Goal: Information Seeking & Learning: Learn about a topic

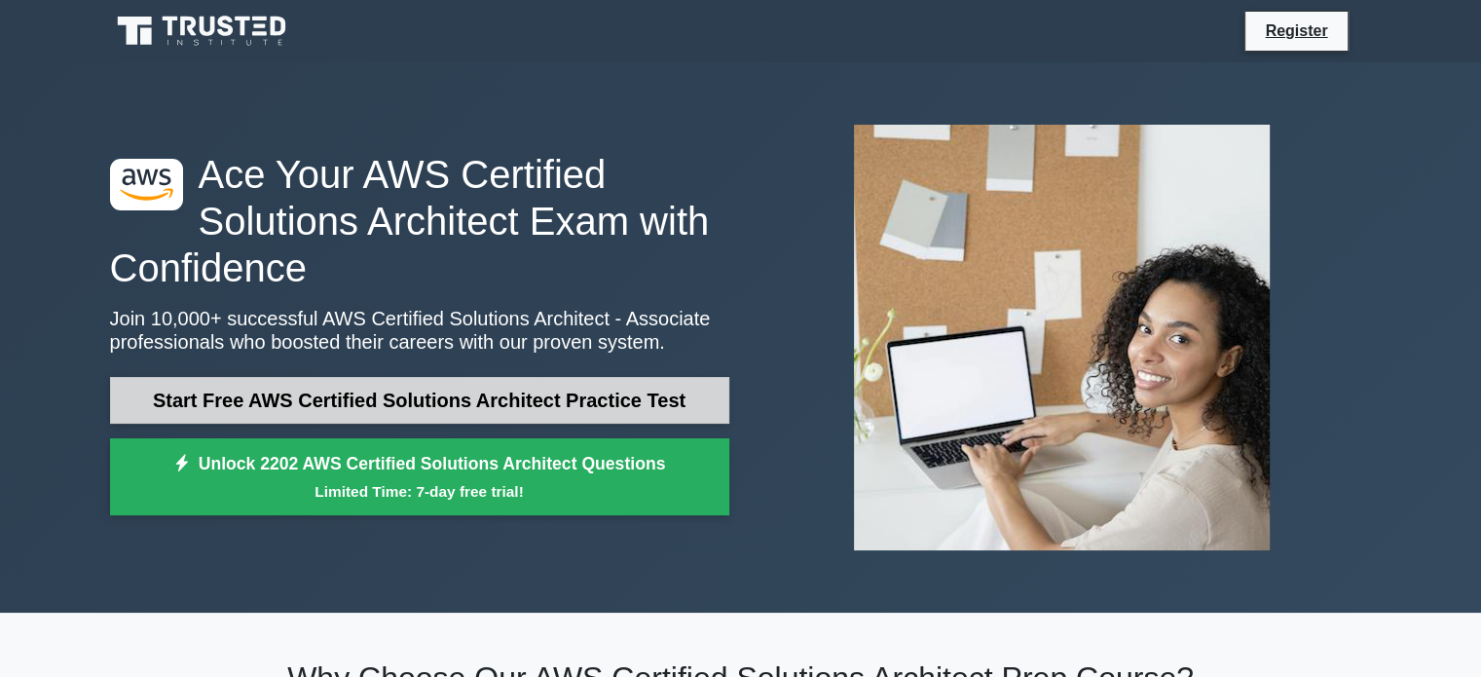
click at [310, 410] on link "Start Free AWS Certified Solutions Architect Practice Test" at bounding box center [419, 400] width 619 height 47
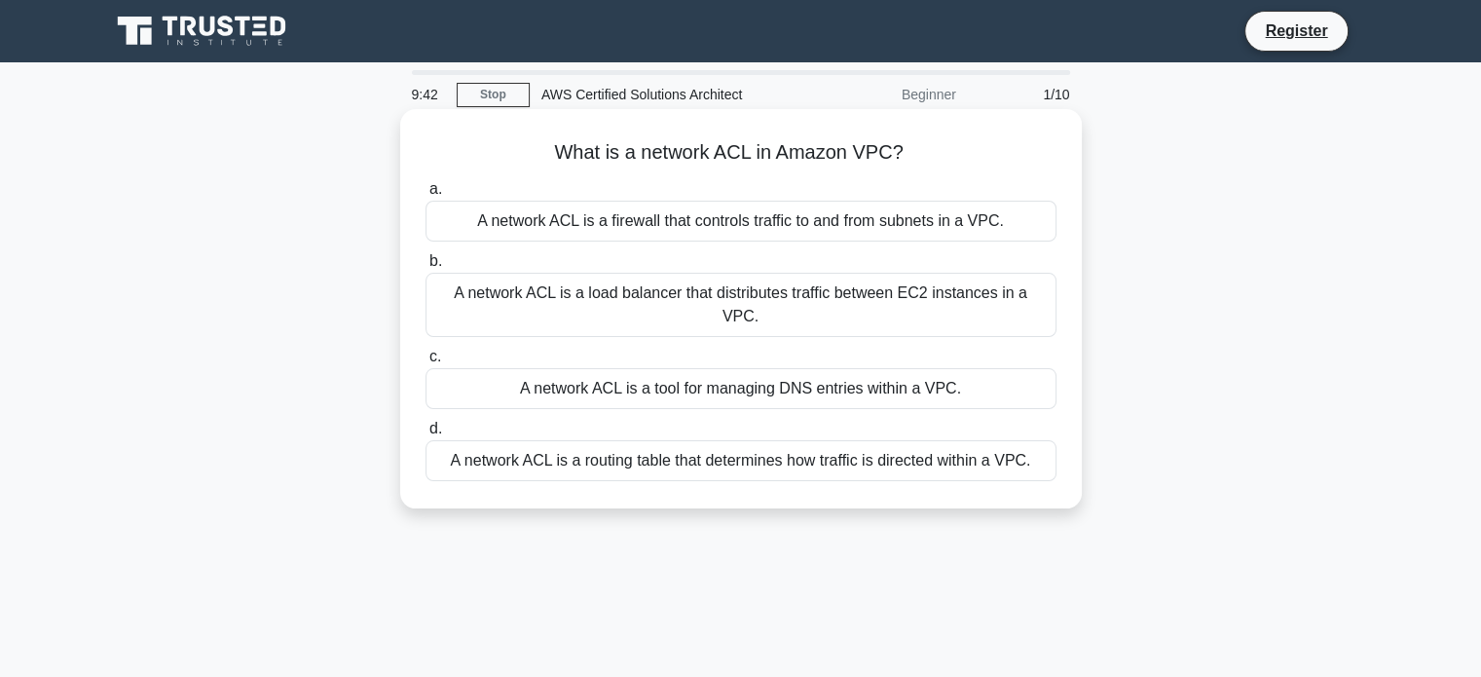
click at [759, 229] on div "A network ACL is a firewall that controls traffic to and from subnets in a VPC." at bounding box center [741, 221] width 631 height 41
click at [426, 196] on input "a. A network ACL is a firewall that controls traffic to and from subnets in a V…" at bounding box center [426, 189] width 0 height 13
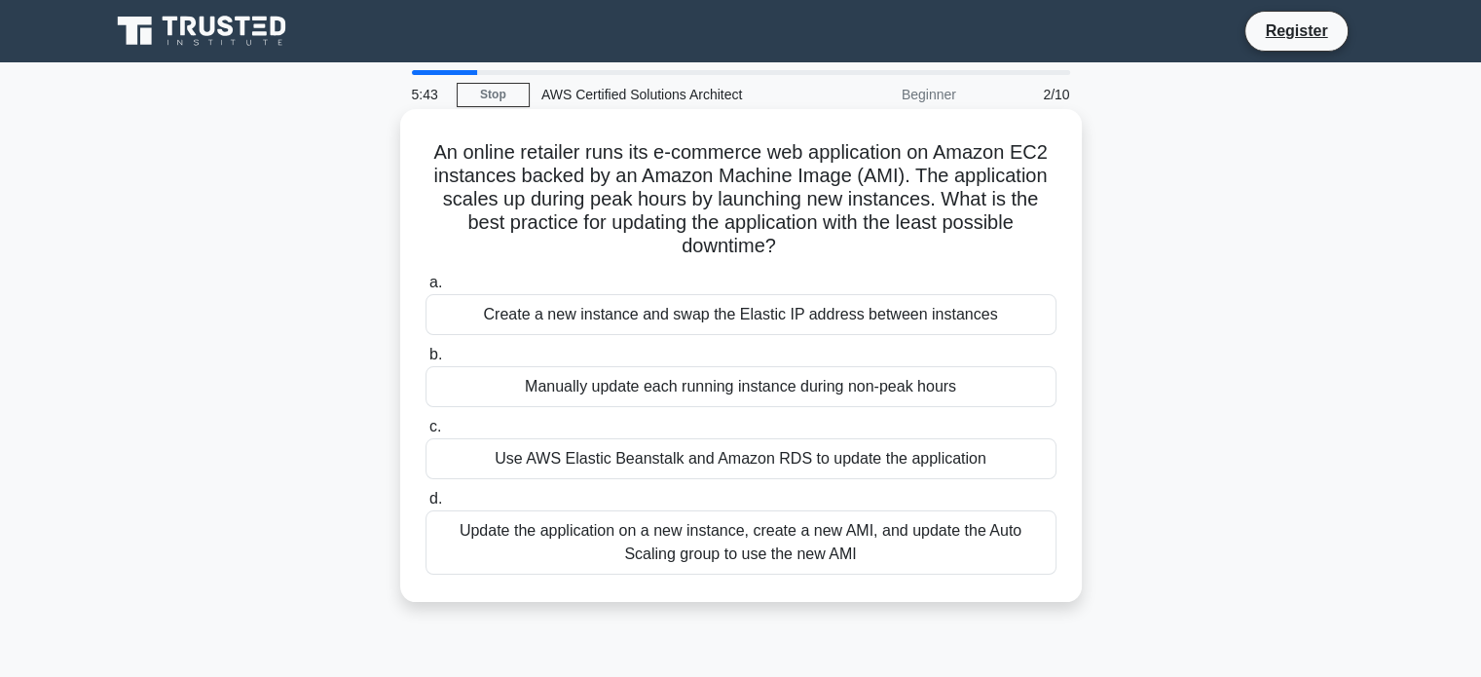
click at [951, 539] on div "Update the application on a new instance, create a new AMI, and update the Auto…" at bounding box center [741, 542] width 631 height 64
click at [426, 505] on input "d. Update the application on a new instance, create a new AMI, and update the A…" at bounding box center [426, 499] width 0 height 13
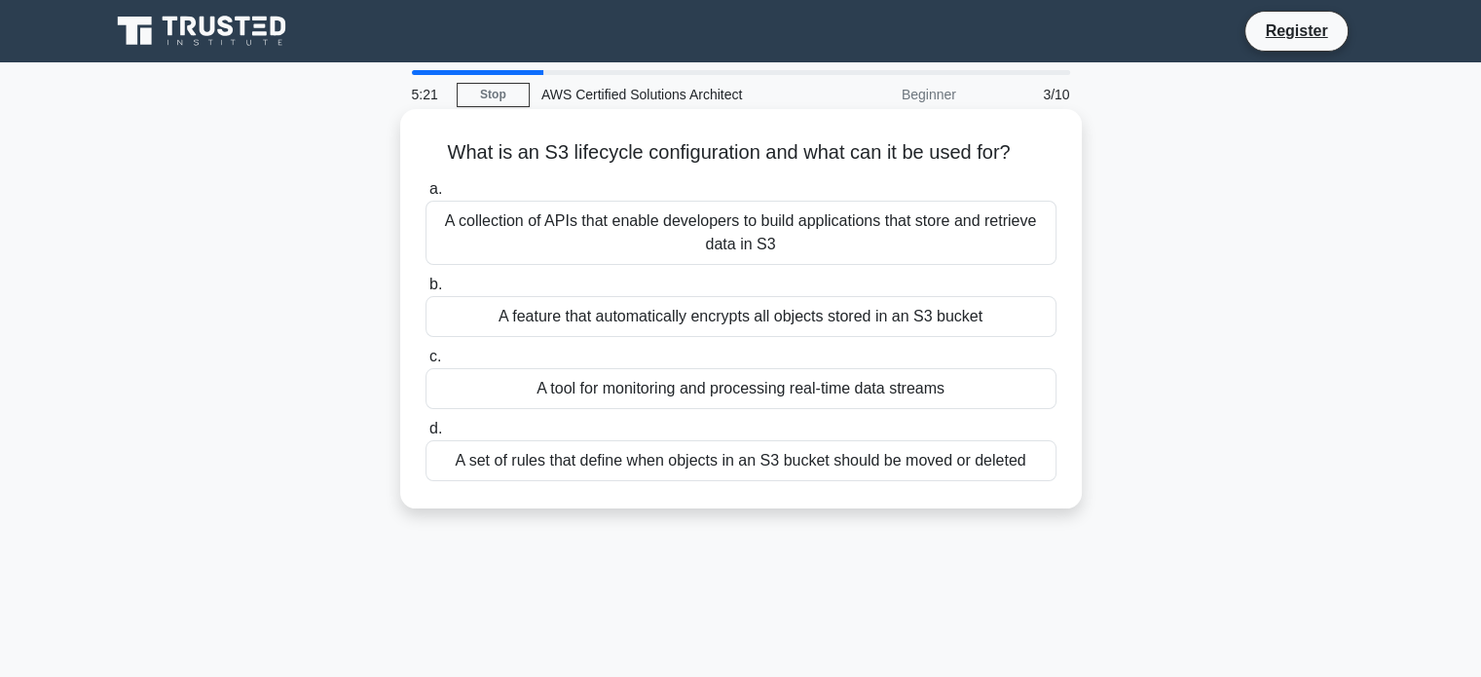
click at [846, 458] on div "A set of rules that define when objects in an S3 bucket should be moved or dele…" at bounding box center [741, 460] width 631 height 41
click at [426, 435] on input "d. A set of rules that define when objects in an S3 bucket should be moved or d…" at bounding box center [426, 429] width 0 height 13
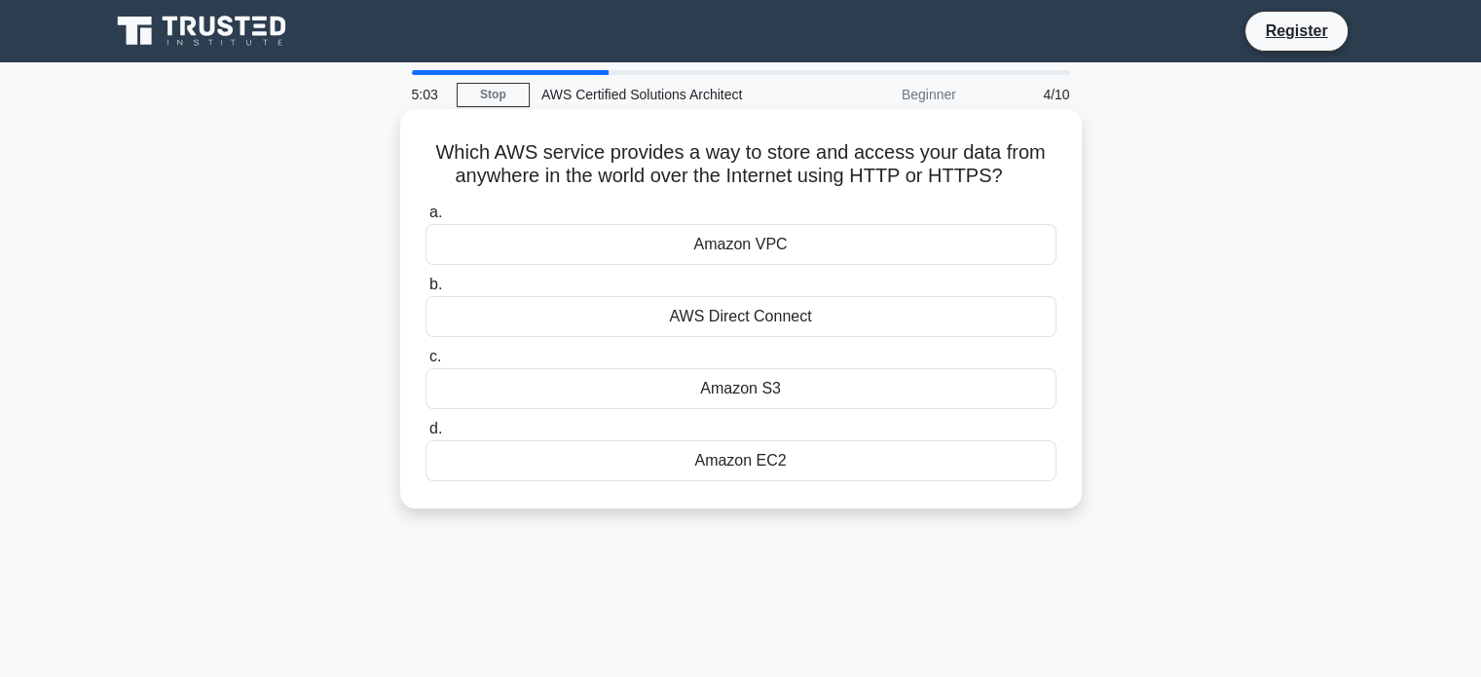
click at [753, 390] on div "Amazon S3" at bounding box center [741, 388] width 631 height 41
click at [426, 363] on input "c. Amazon S3" at bounding box center [426, 357] width 0 height 13
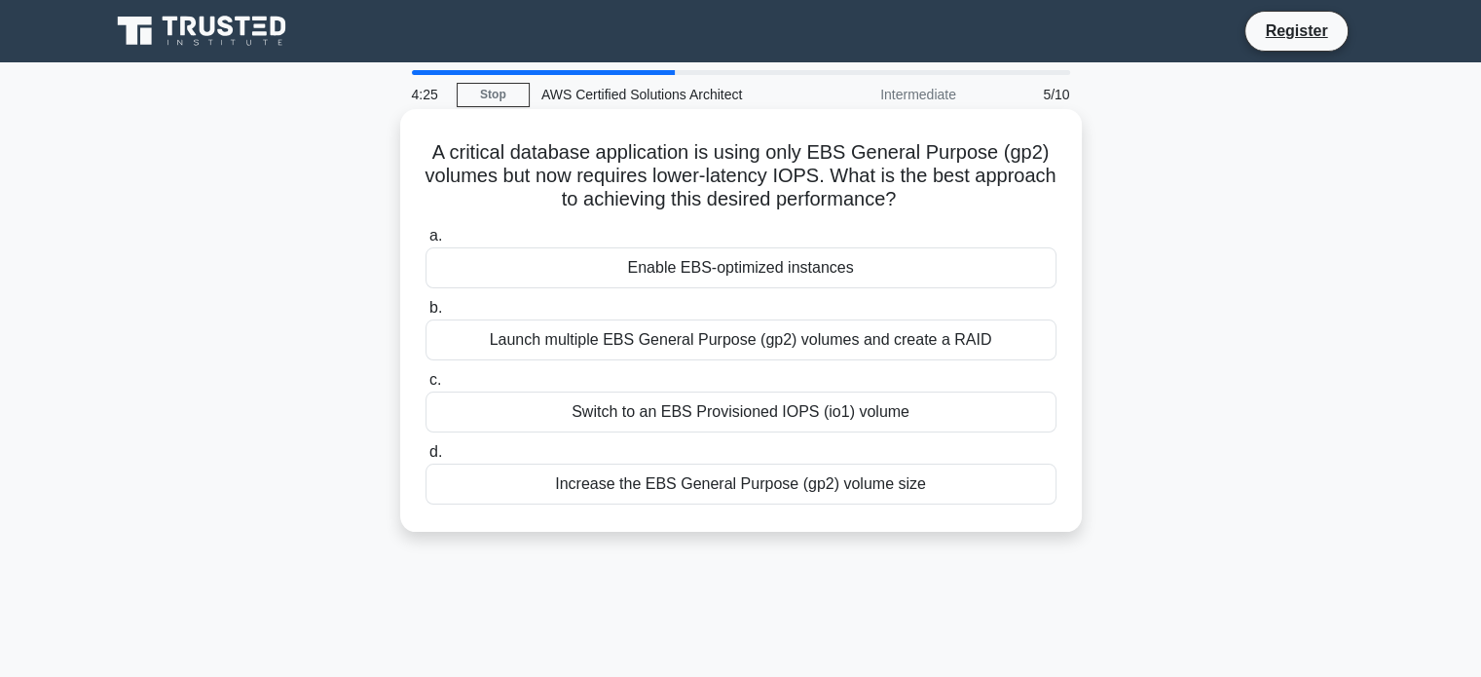
click at [666, 411] on div "Switch to an EBS Provisioned IOPS (io1) volume" at bounding box center [741, 411] width 631 height 41
click at [426, 387] on input "c. Switch to an EBS Provisioned IOPS (io1) volume" at bounding box center [426, 380] width 0 height 13
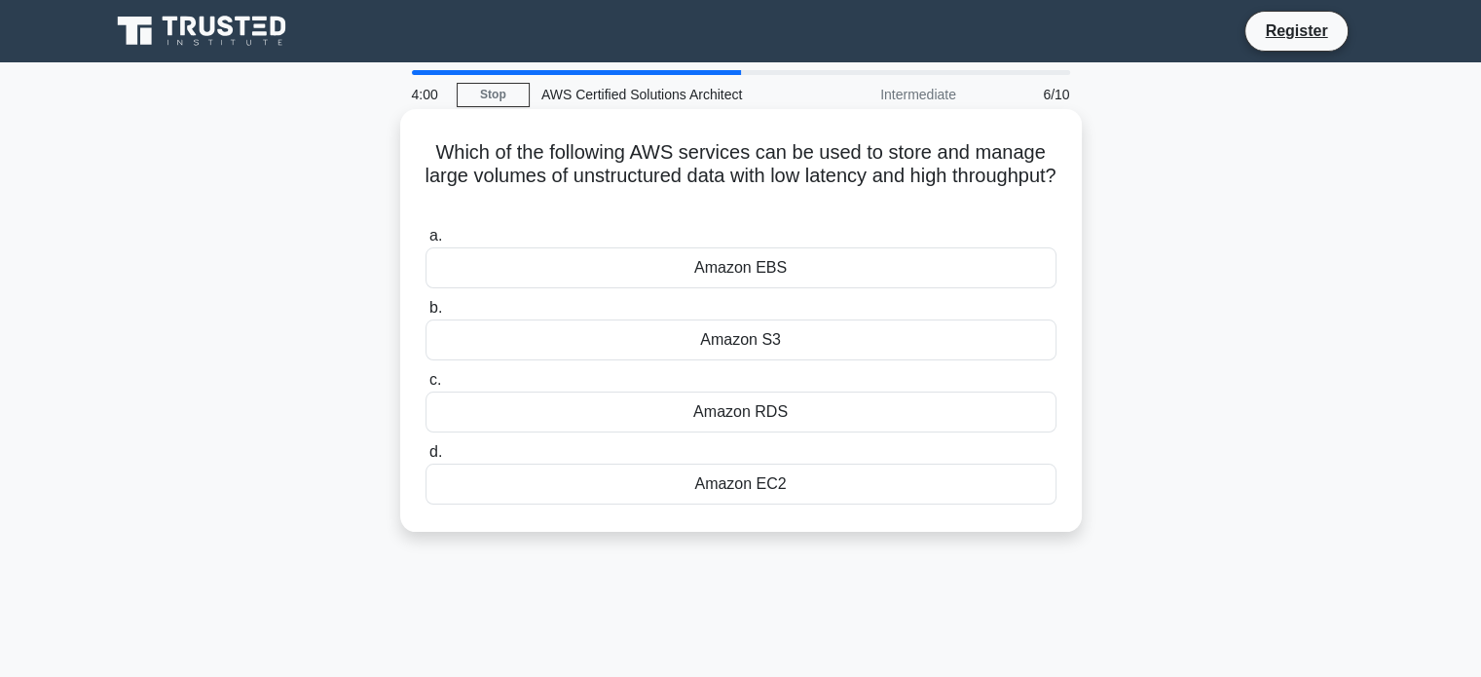
click at [790, 265] on div "Amazon EBS" at bounding box center [741, 267] width 631 height 41
click at [426, 242] on input "a. Amazon EBS" at bounding box center [426, 236] width 0 height 13
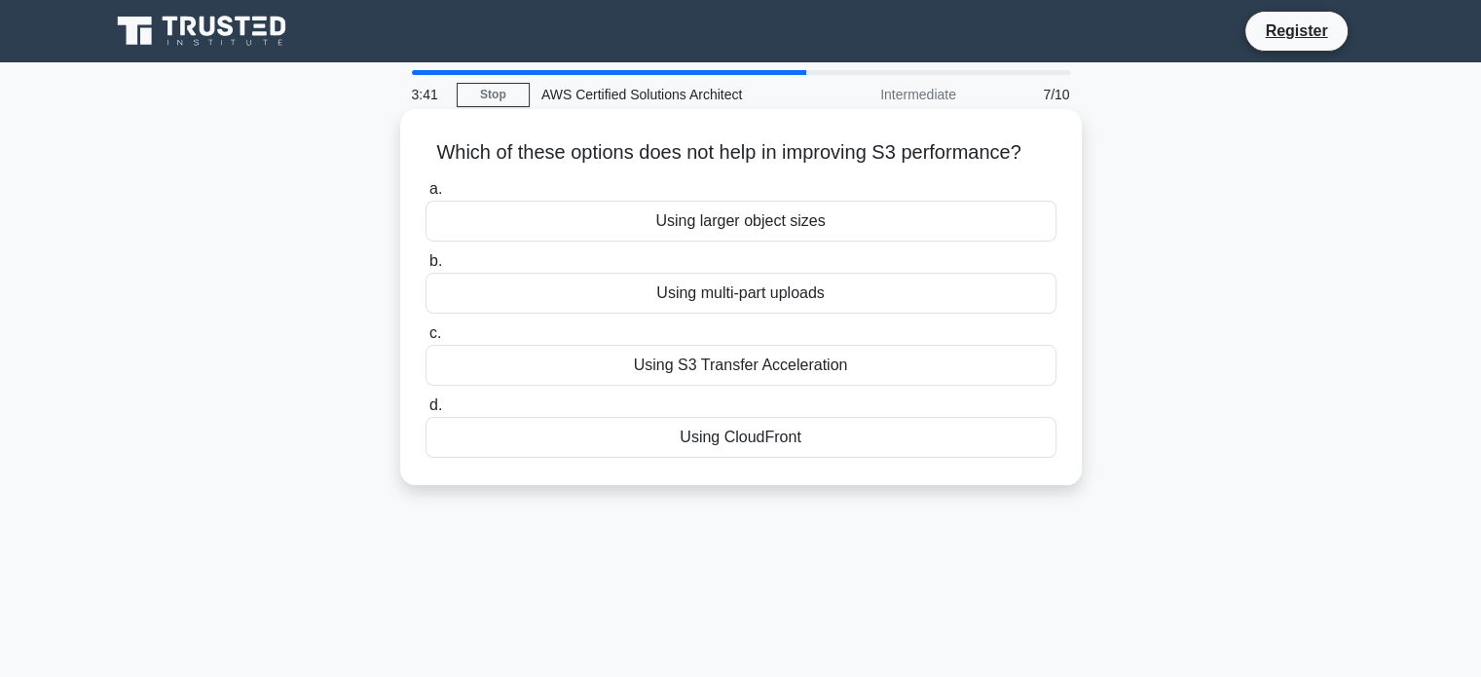
click at [752, 439] on div "Using CloudFront" at bounding box center [741, 437] width 631 height 41
click at [426, 412] on input "d. Using CloudFront" at bounding box center [426, 405] width 0 height 13
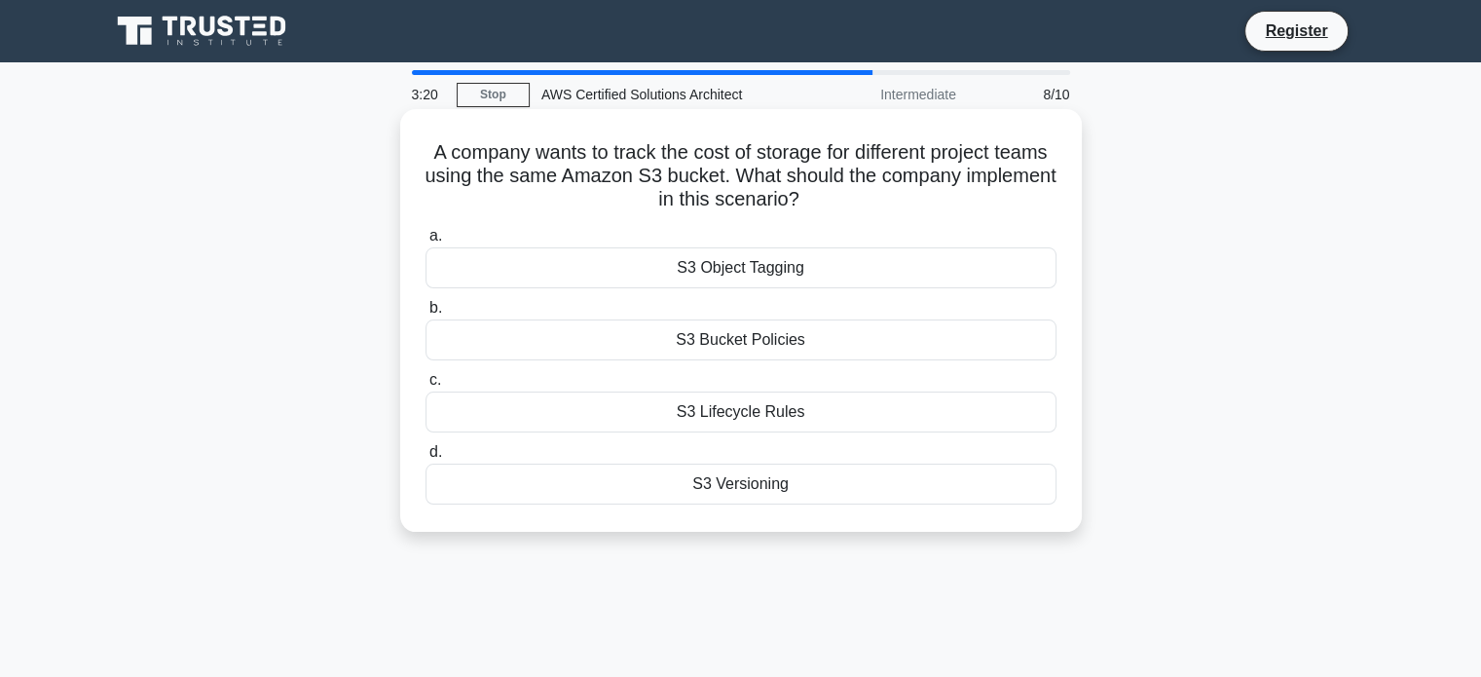
click at [732, 278] on div "S3 Object Tagging" at bounding box center [741, 267] width 631 height 41
click at [426, 242] on input "a. S3 Object Tagging" at bounding box center [426, 236] width 0 height 13
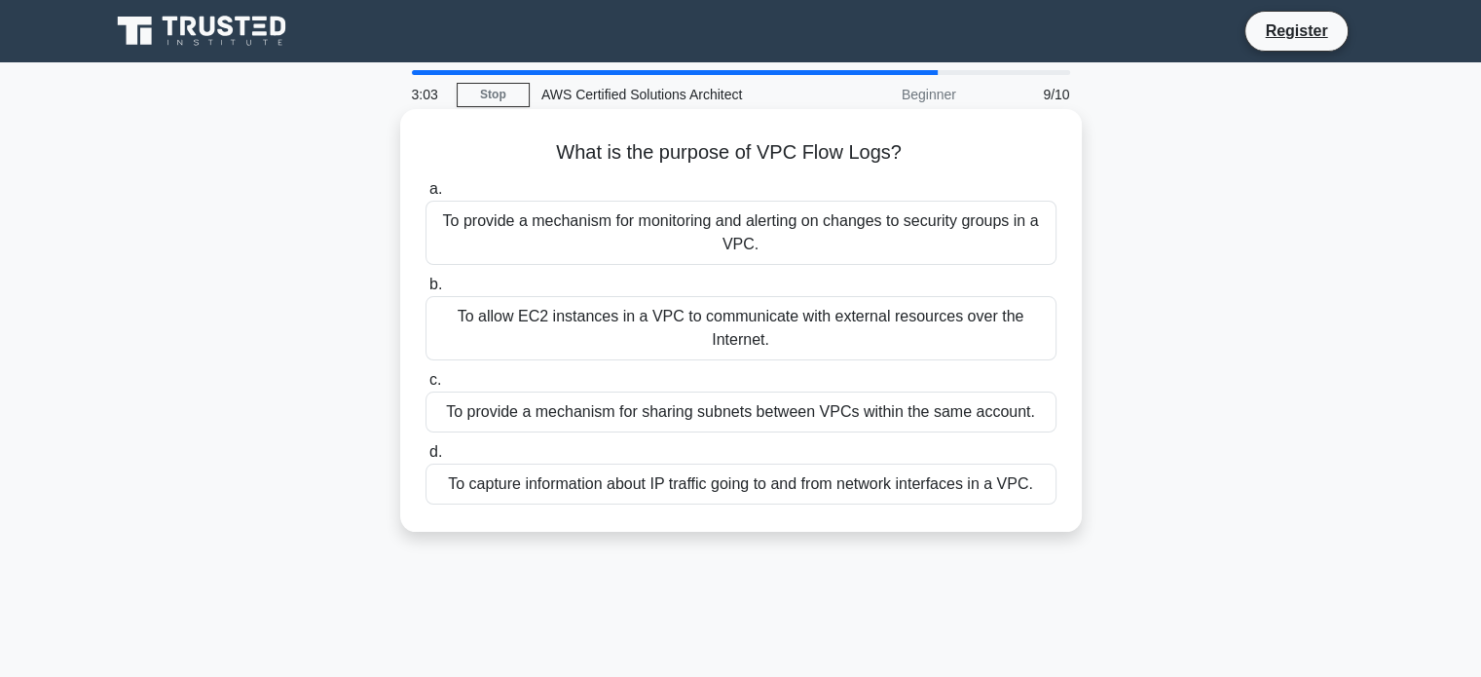
click at [667, 483] on div "To capture information about IP traffic going to and from network interfaces in…" at bounding box center [741, 484] width 631 height 41
click at [426, 459] on input "d. To capture information about IP traffic going to and from network interfaces…" at bounding box center [426, 452] width 0 height 13
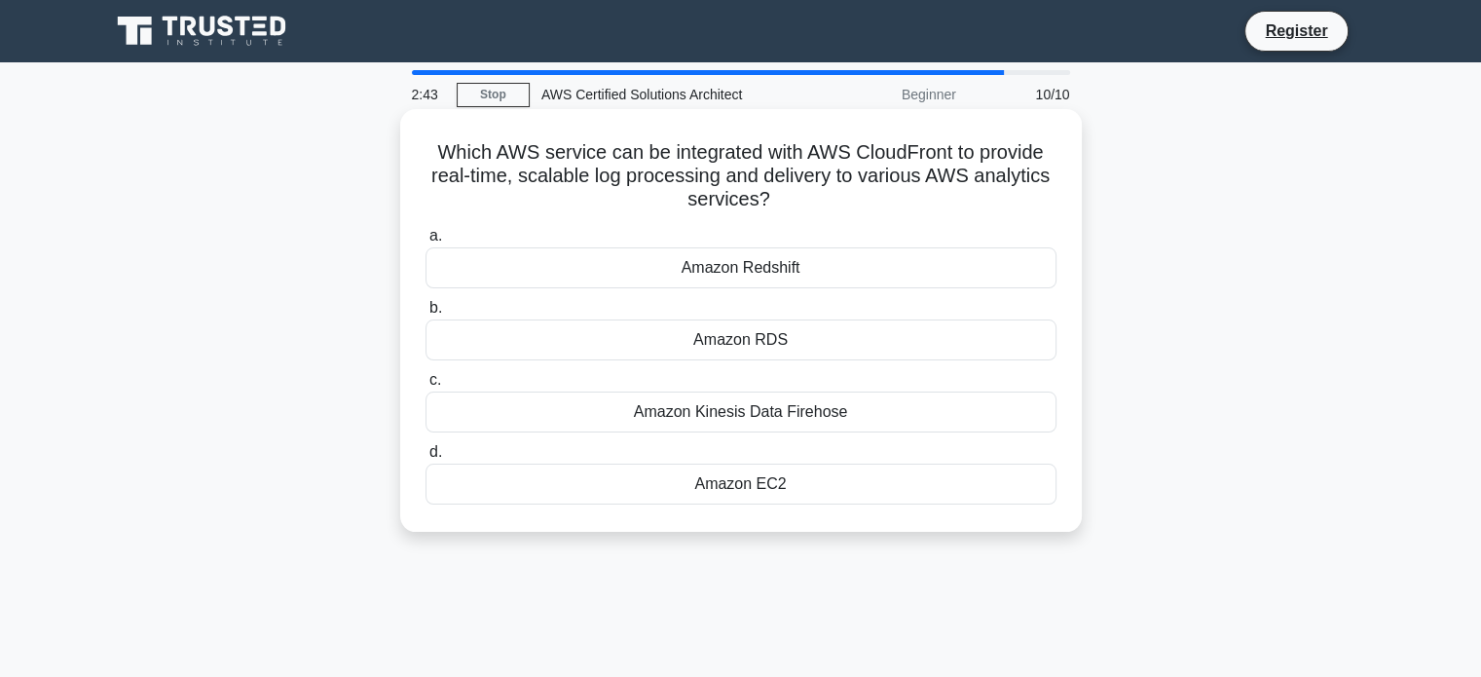
click at [733, 419] on div "Amazon Kinesis Data Firehose" at bounding box center [741, 411] width 631 height 41
click at [426, 387] on input "c. Amazon Kinesis Data Firehose" at bounding box center [426, 380] width 0 height 13
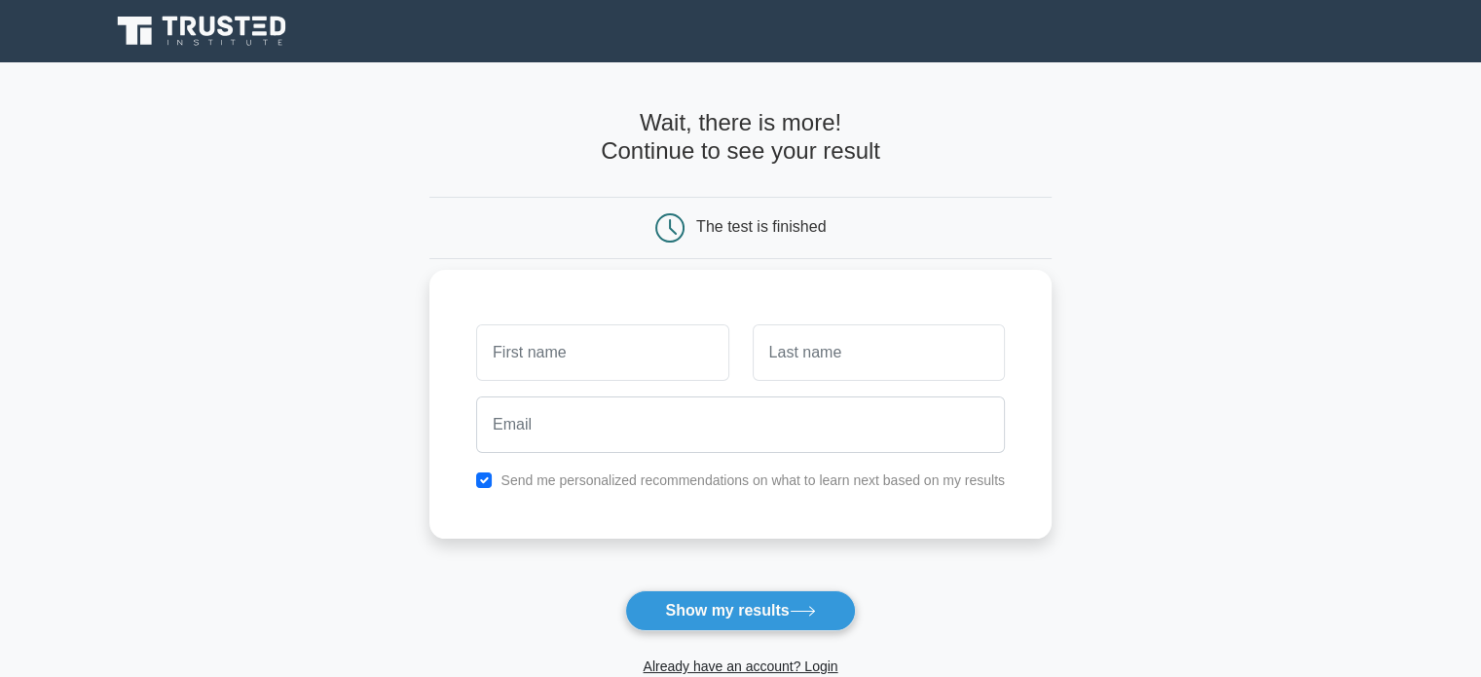
scroll to position [97, 0]
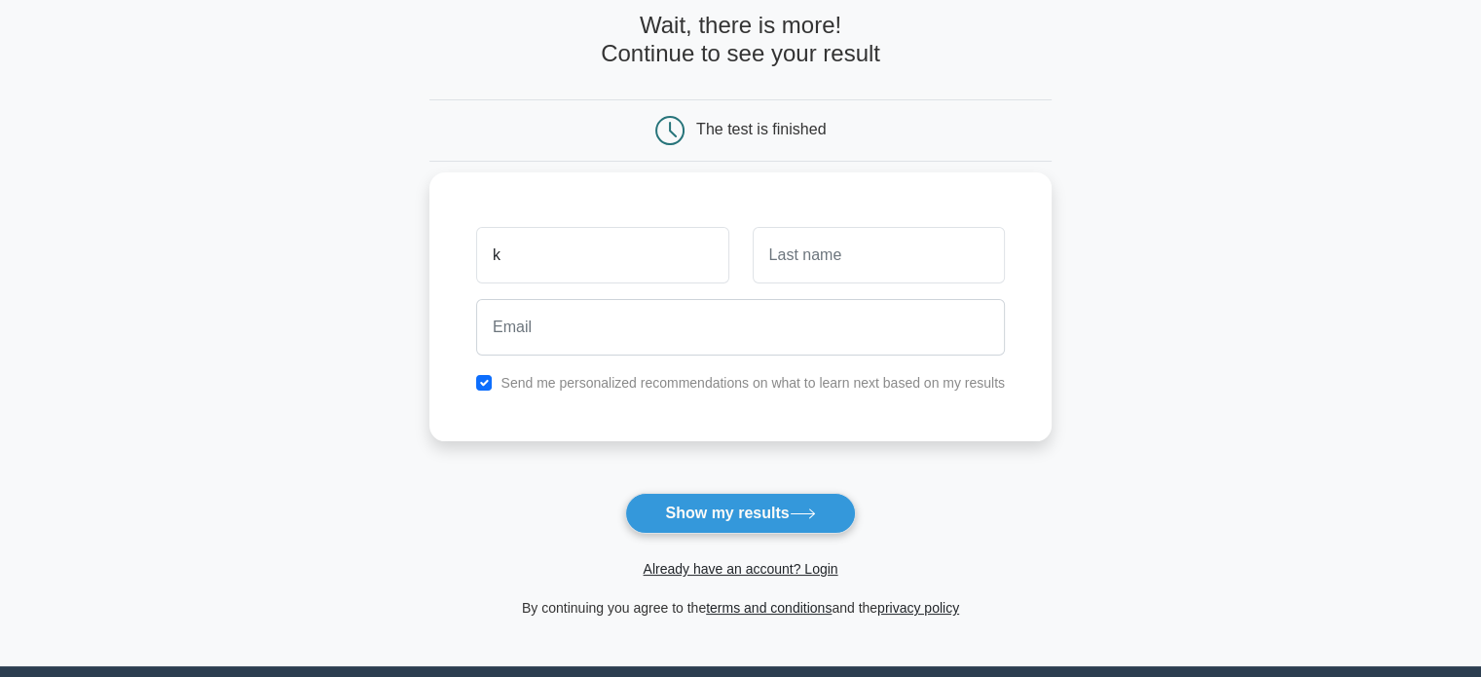
type input "Kunal"
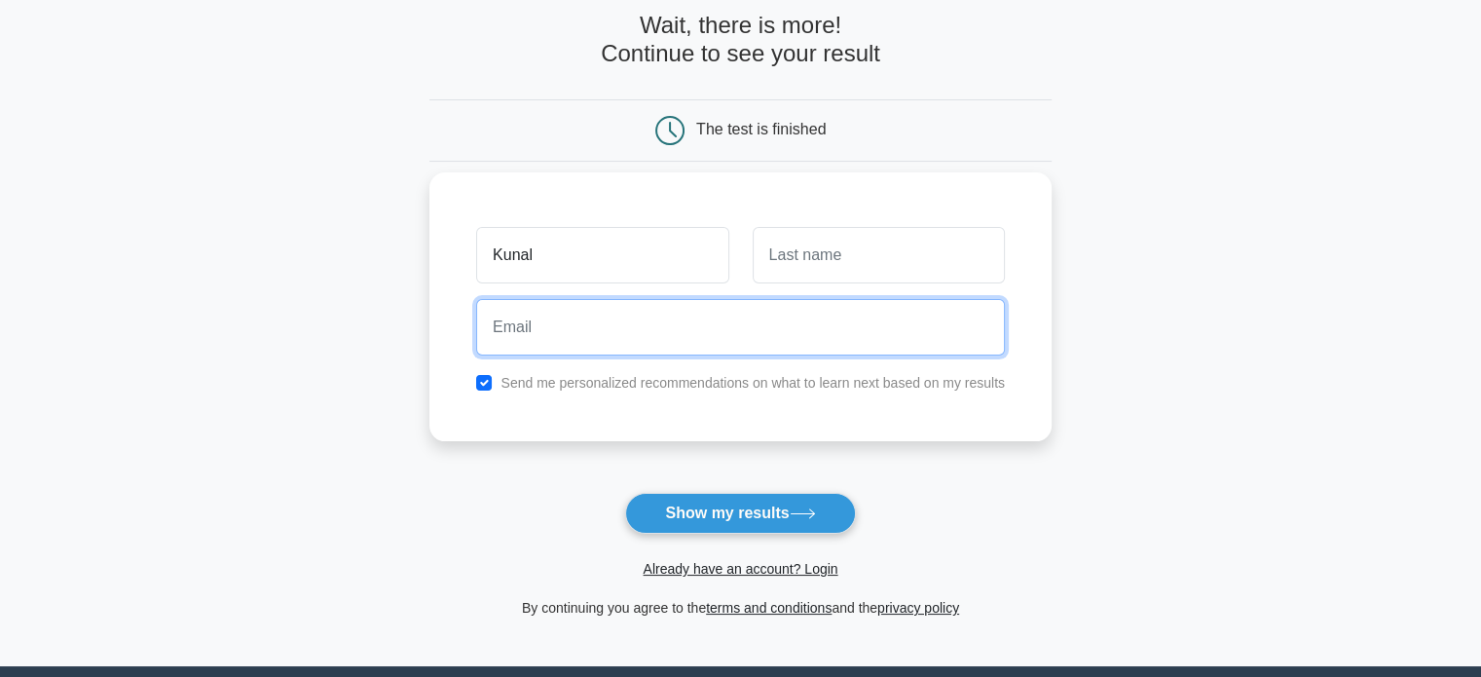
click at [678, 342] on input "email" at bounding box center [740, 327] width 529 height 56
type input "[EMAIL_ADDRESS][DOMAIN_NAME]"
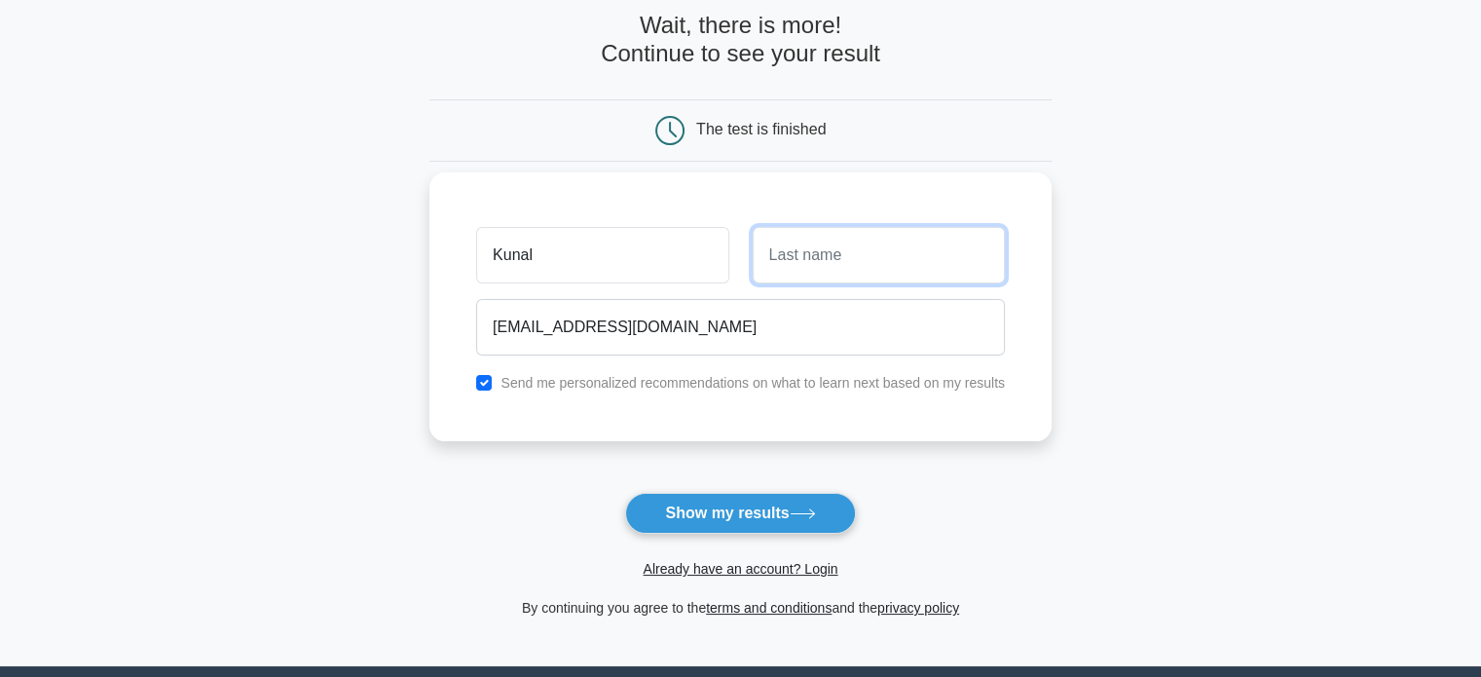
click at [820, 264] on input "text" at bounding box center [879, 255] width 252 height 56
type input "Harpude"
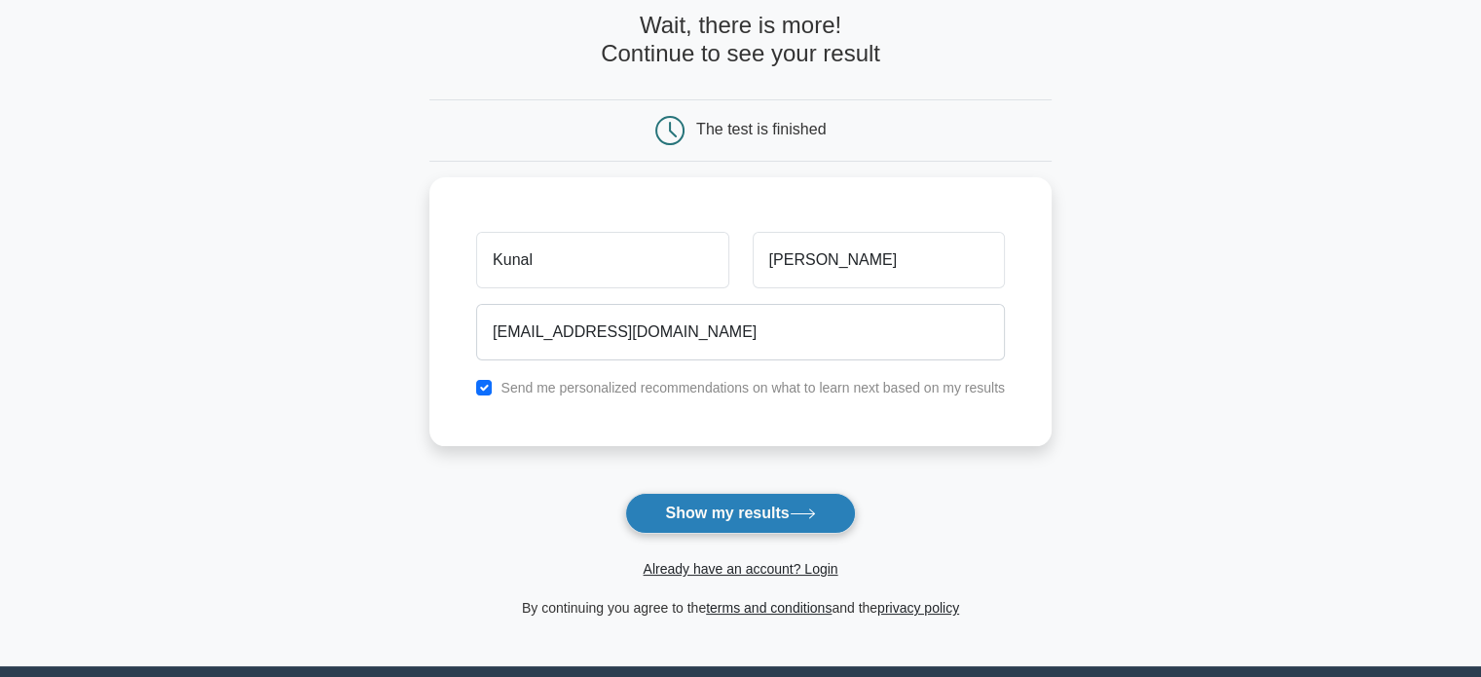
click at [756, 502] on button "Show my results" at bounding box center [740, 513] width 230 height 41
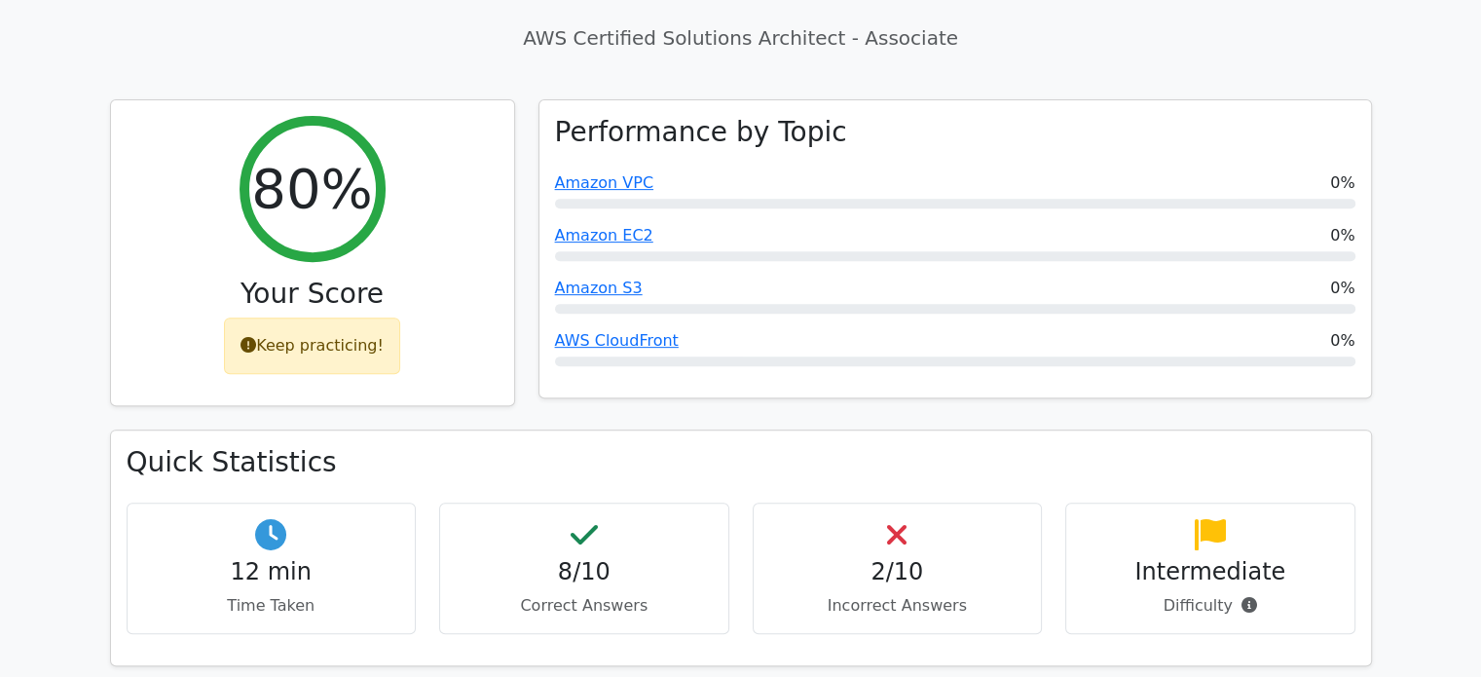
scroll to position [779, 0]
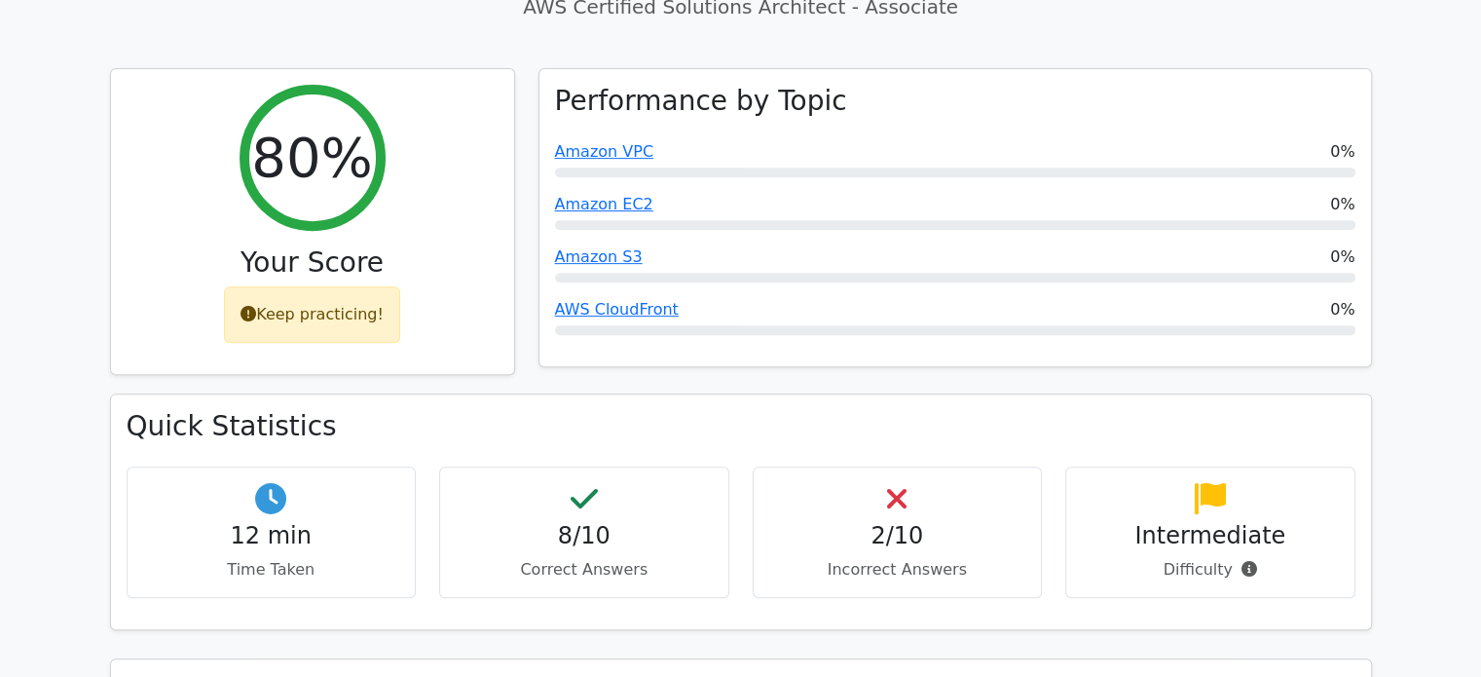
click at [883, 522] on h4 "2/10" at bounding box center [897, 536] width 257 height 28
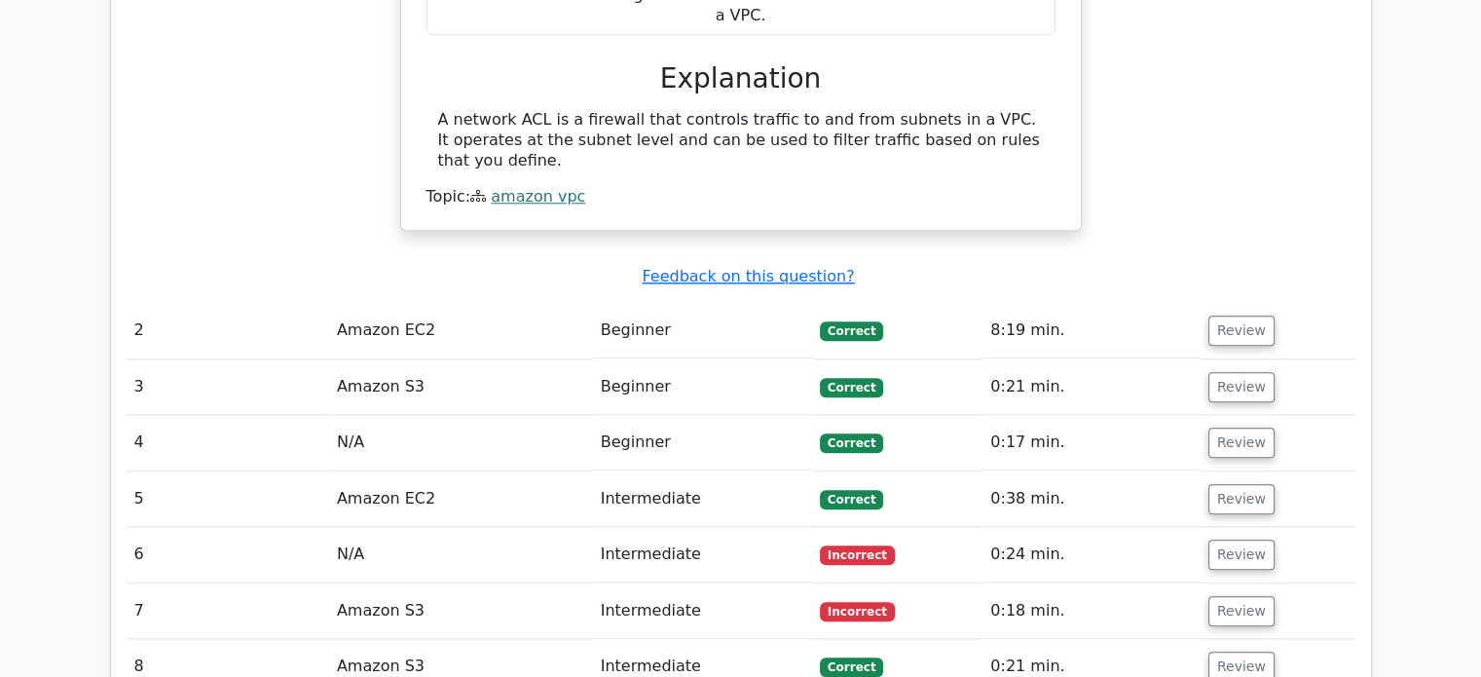
scroll to position [1948, 0]
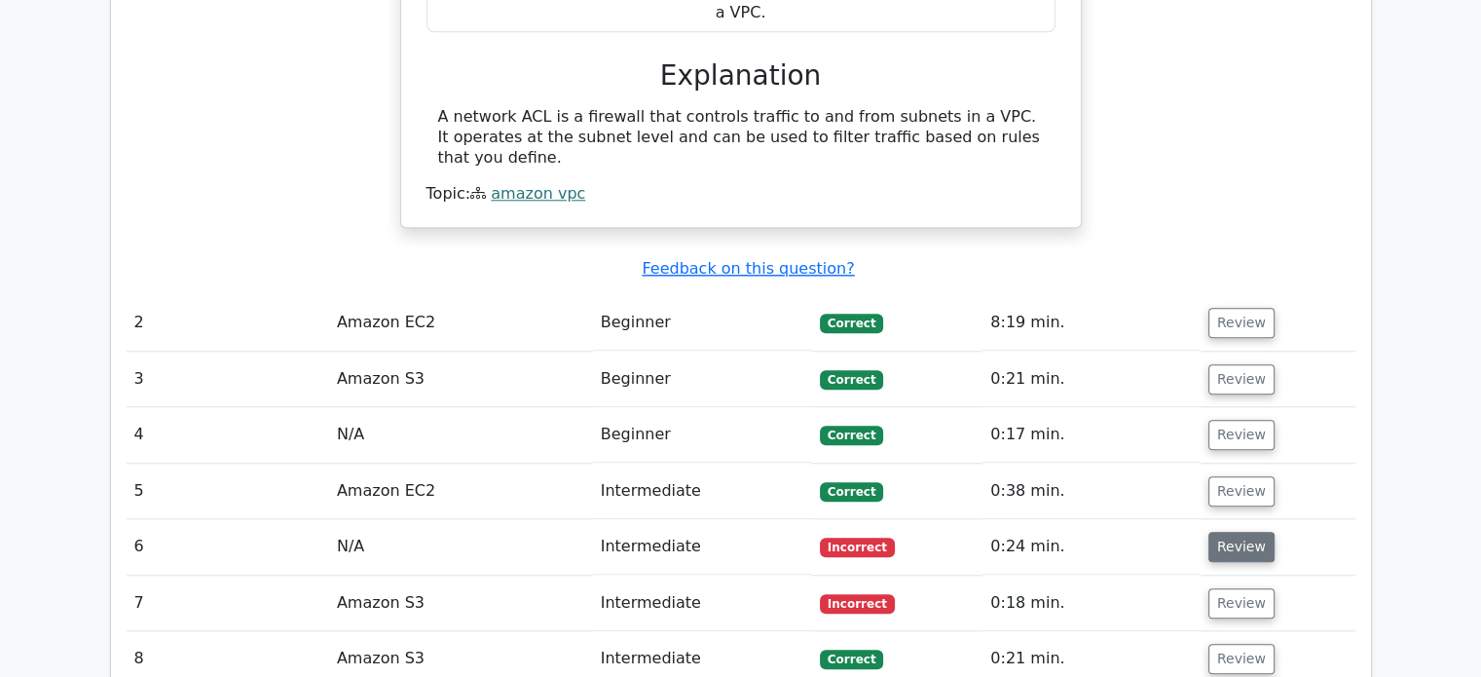
click at [1229, 532] on button "Review" at bounding box center [1241, 547] width 66 height 30
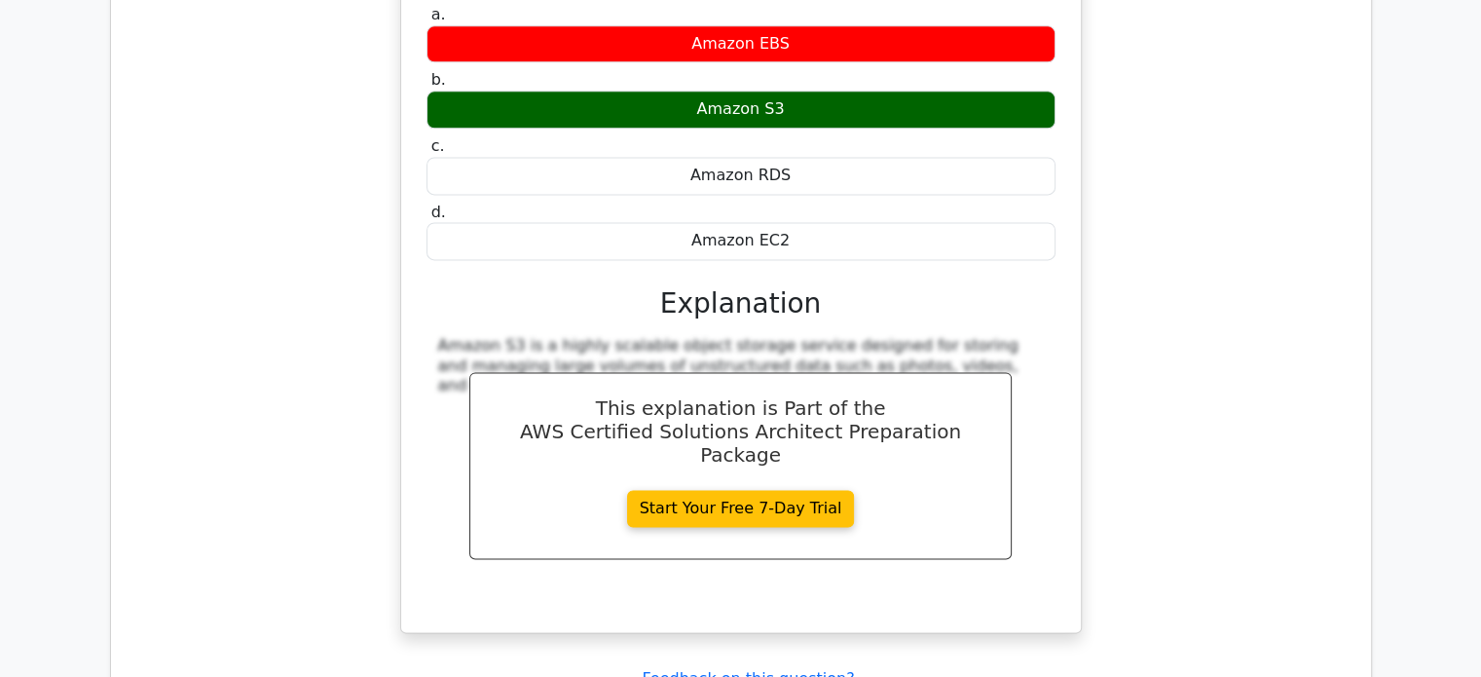
scroll to position [2727, 0]
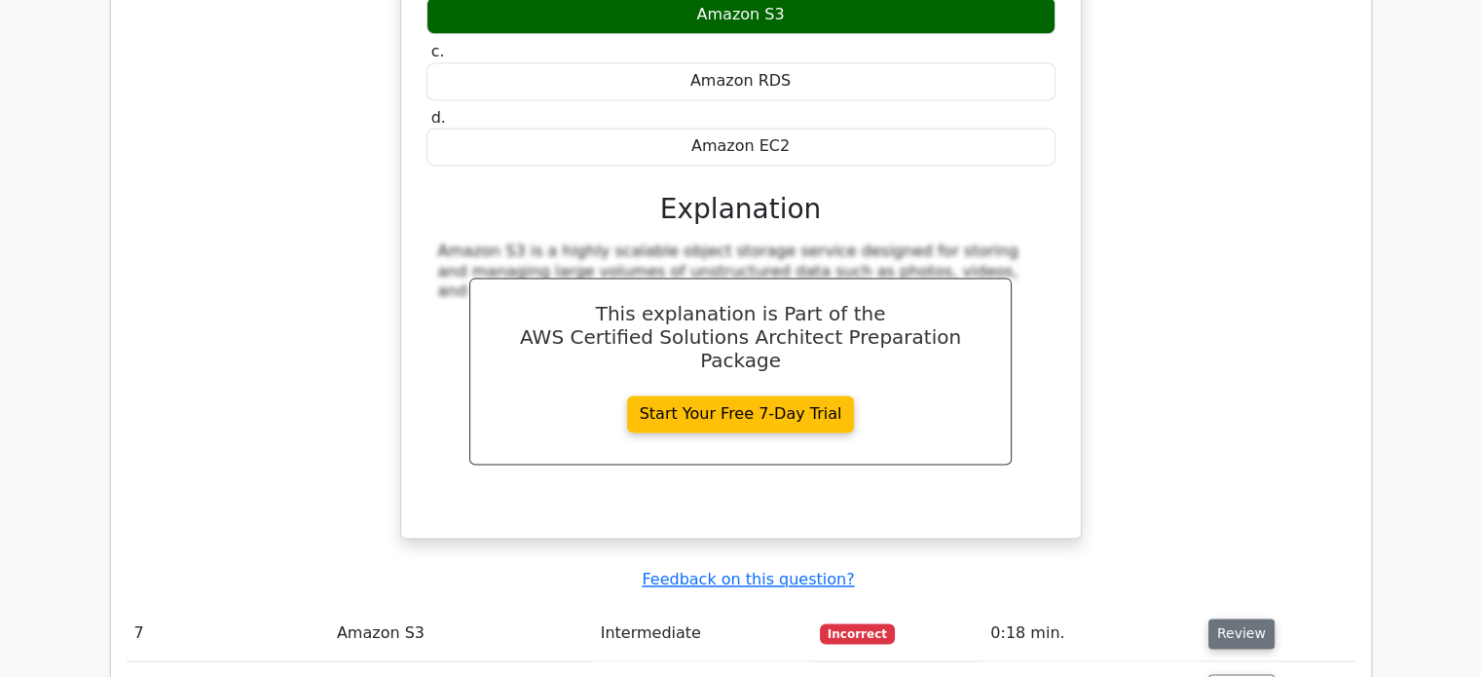
click at [1254, 618] on button "Review" at bounding box center [1241, 633] width 66 height 30
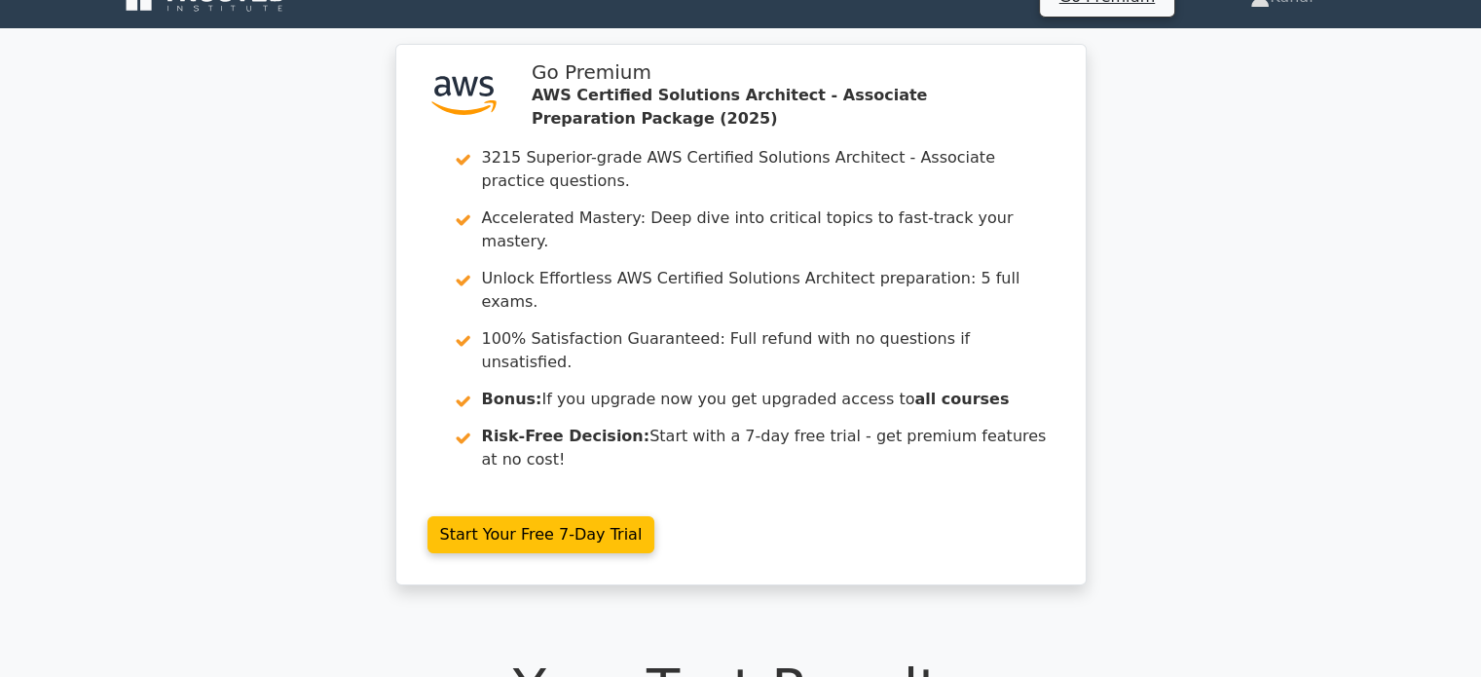
scroll to position [0, 0]
